Goal: Task Accomplishment & Management: Use online tool/utility

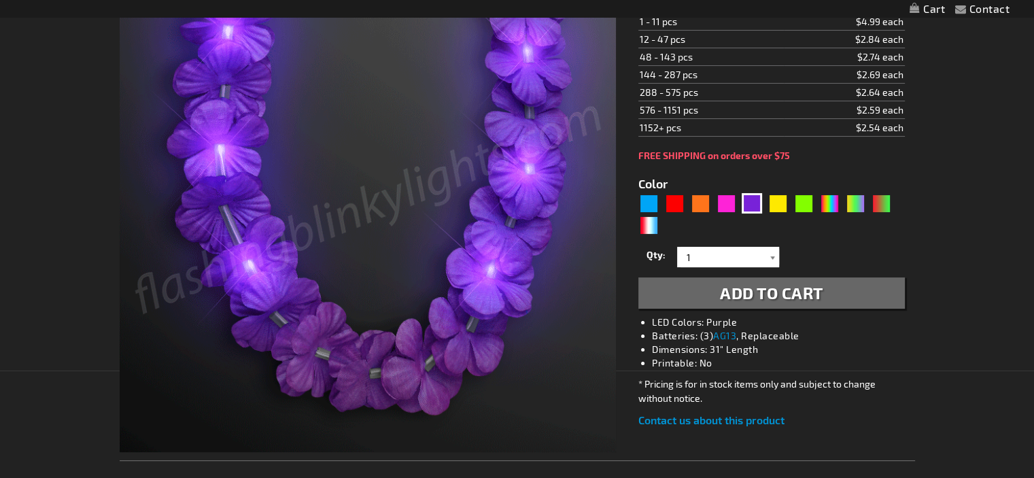
click at [772, 255] on div at bounding box center [773, 257] width 14 height 20
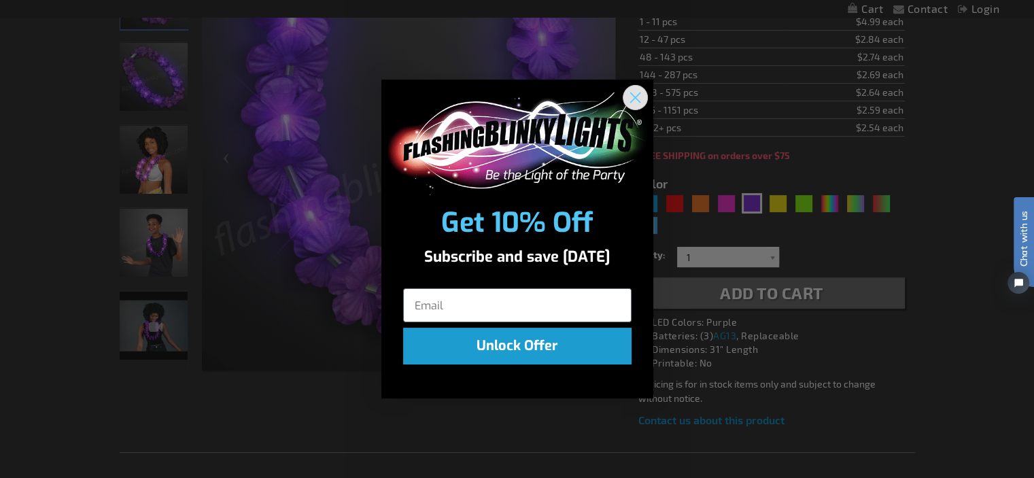
click at [637, 95] on icon "Close dialog" at bounding box center [635, 98] width 10 height 10
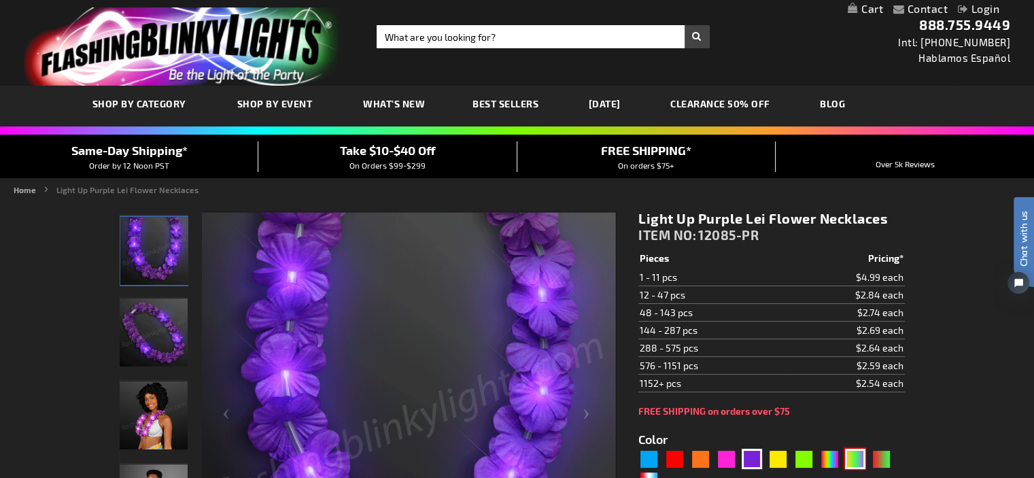
click at [858, 462] on div "PGG" at bounding box center [855, 459] width 20 height 20
type input "5638"
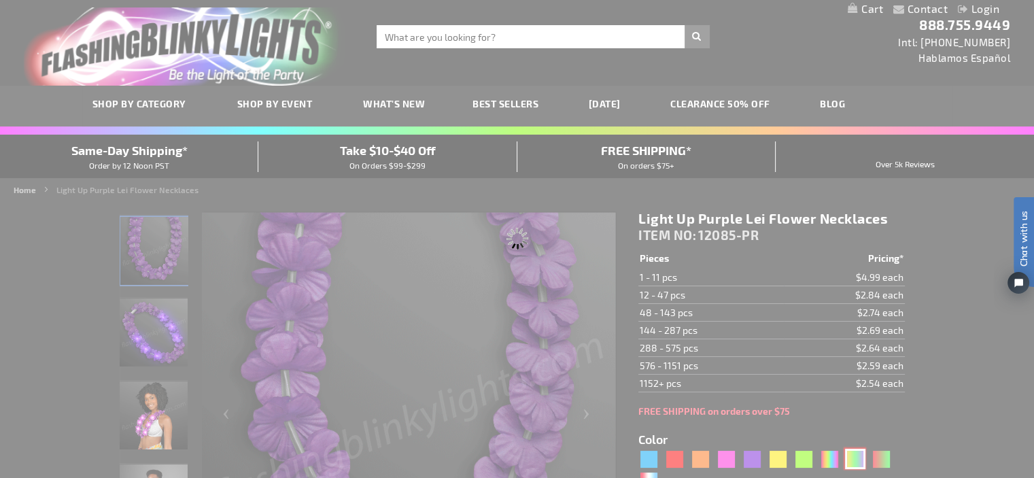
type input "12085-PGG"
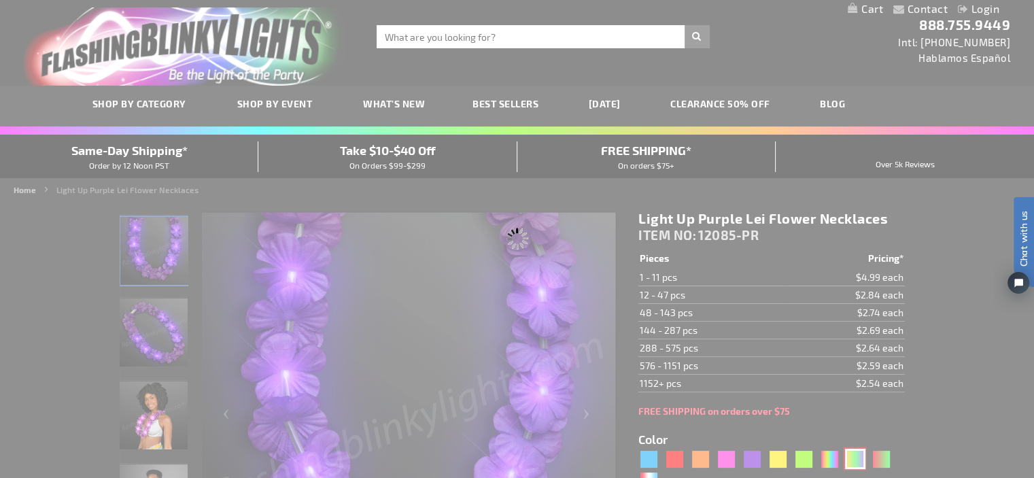
type input "Customize - [DATE] Lei Light Up Flower Necklace - ITEM NO: 12085-PGG"
